Goal: Information Seeking & Learning: Learn about a topic

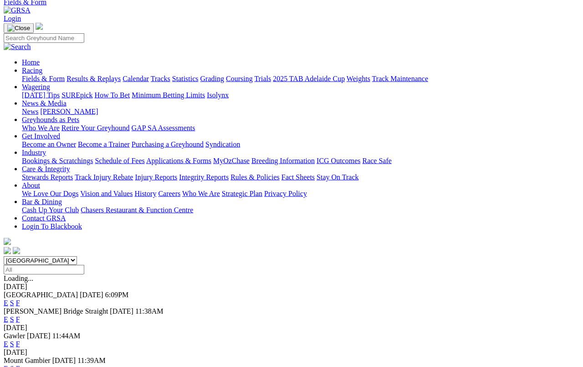
scroll to position [40, 0]
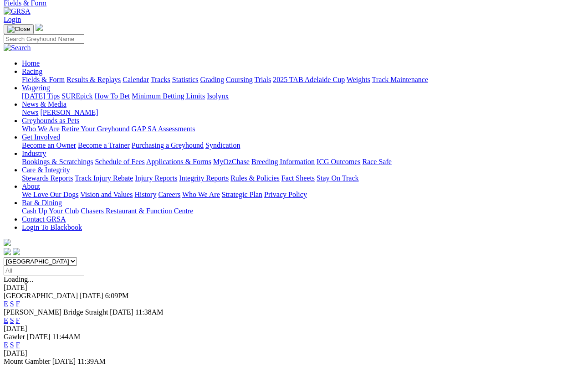
click at [98, 76] on link "Results & Replays" at bounding box center [94, 80] width 54 height 8
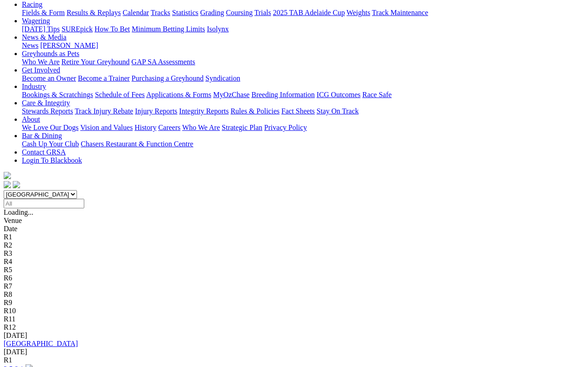
scroll to position [108, 0]
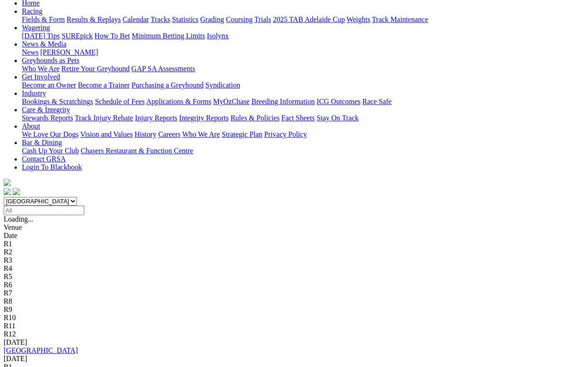
scroll to position [99, 0]
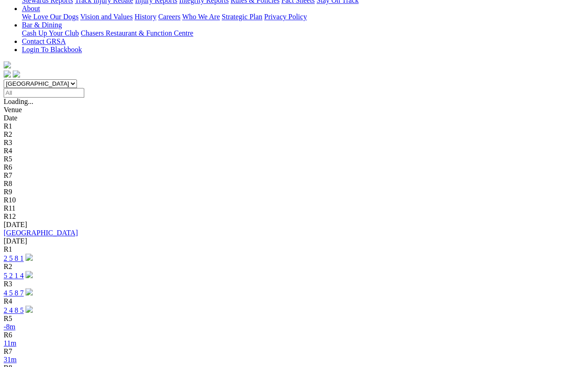
scroll to position [214, 0]
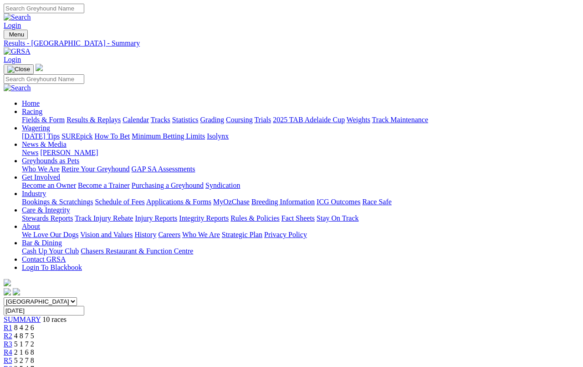
scroll to position [3, 0]
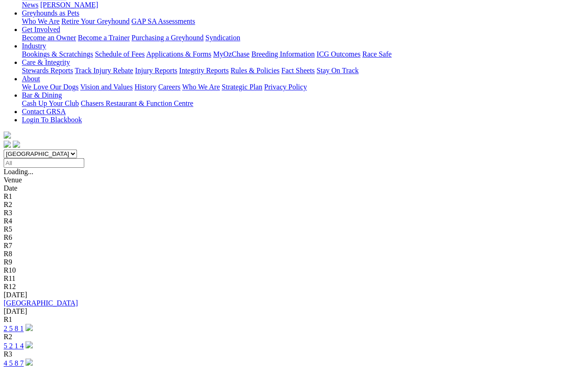
scroll to position [142, 0]
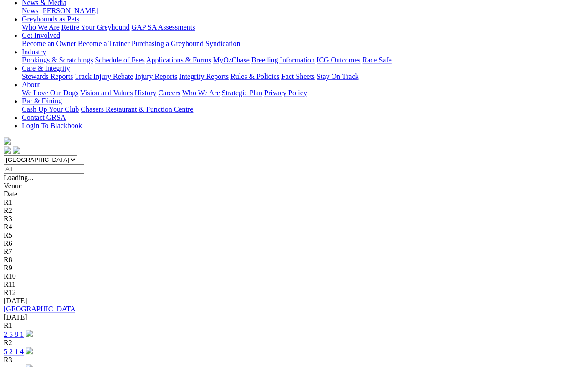
click at [54, 305] on link "[GEOGRAPHIC_DATA]" at bounding box center [41, 309] width 74 height 8
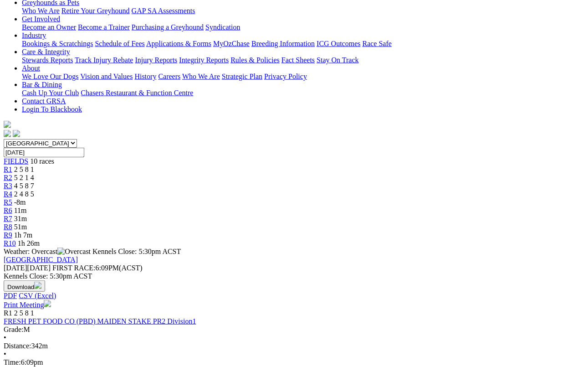
scroll to position [159, 0]
click at [104, 317] on link "FRESH PET FOOD CO (PBD) MAIDEN STAKE PR2 Division1" at bounding box center [100, 321] width 192 height 8
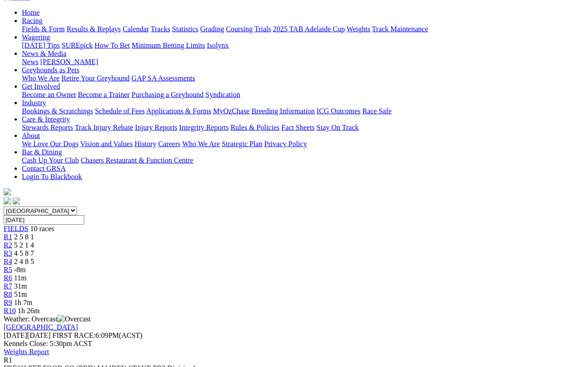
scroll to position [87, 0]
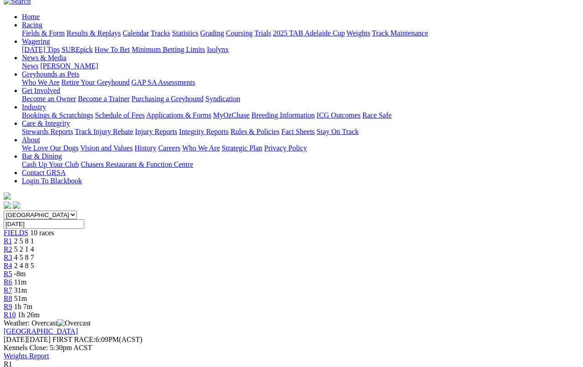
click at [12, 245] on link "R2" at bounding box center [8, 249] width 9 height 8
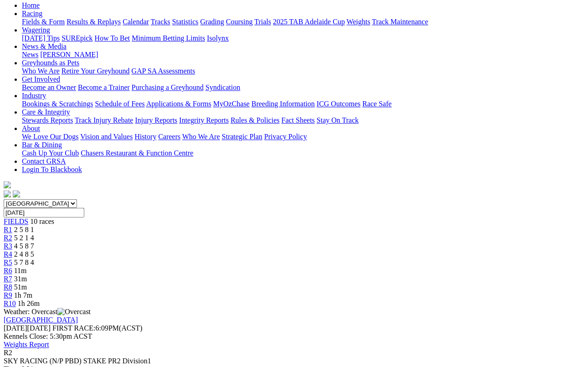
scroll to position [98, 0]
click at [34, 242] on span "4 5 8 7" at bounding box center [24, 246] width 20 height 8
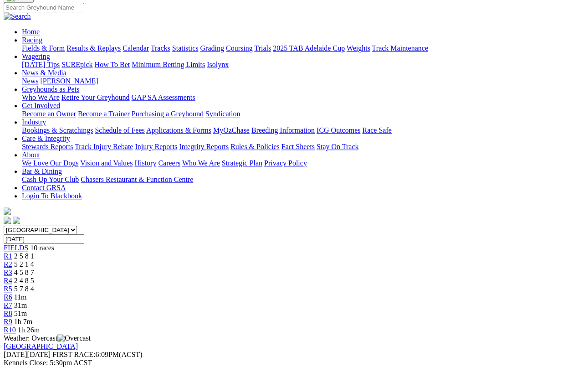
scroll to position [71, 0]
click at [12, 277] on link "R4" at bounding box center [8, 281] width 9 height 8
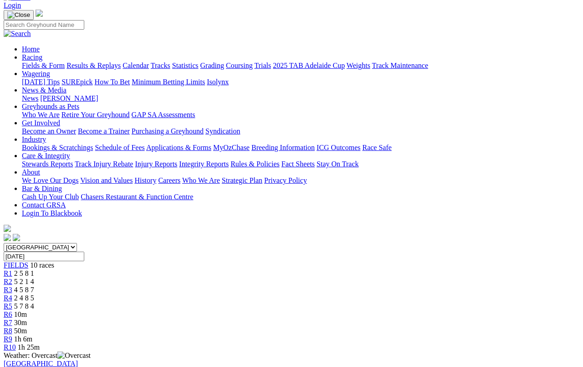
scroll to position [54, 2]
click at [12, 302] on link "R5" at bounding box center [8, 306] width 9 height 8
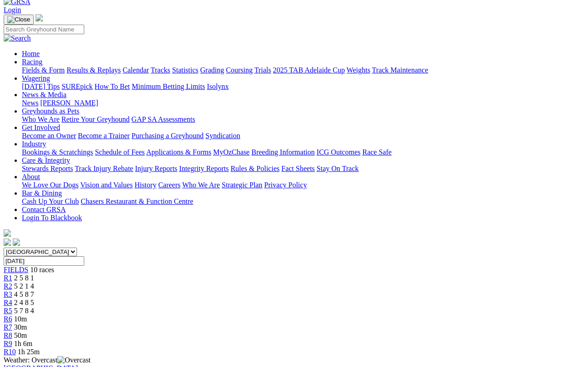
scroll to position [34, 0]
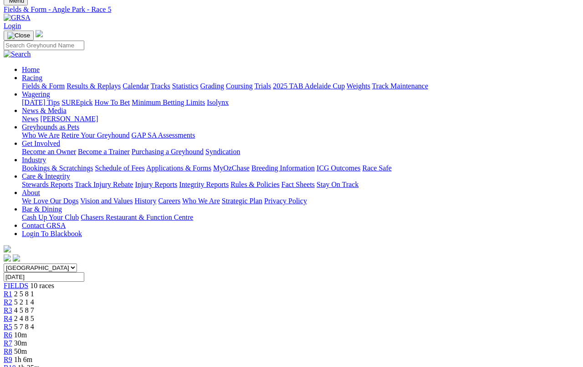
click at [12, 331] on link "R6" at bounding box center [8, 335] width 9 height 8
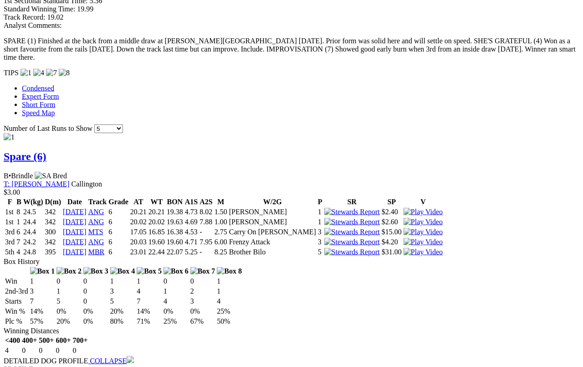
scroll to position [827, 0]
